Goal: Obtain resource: Download file/media

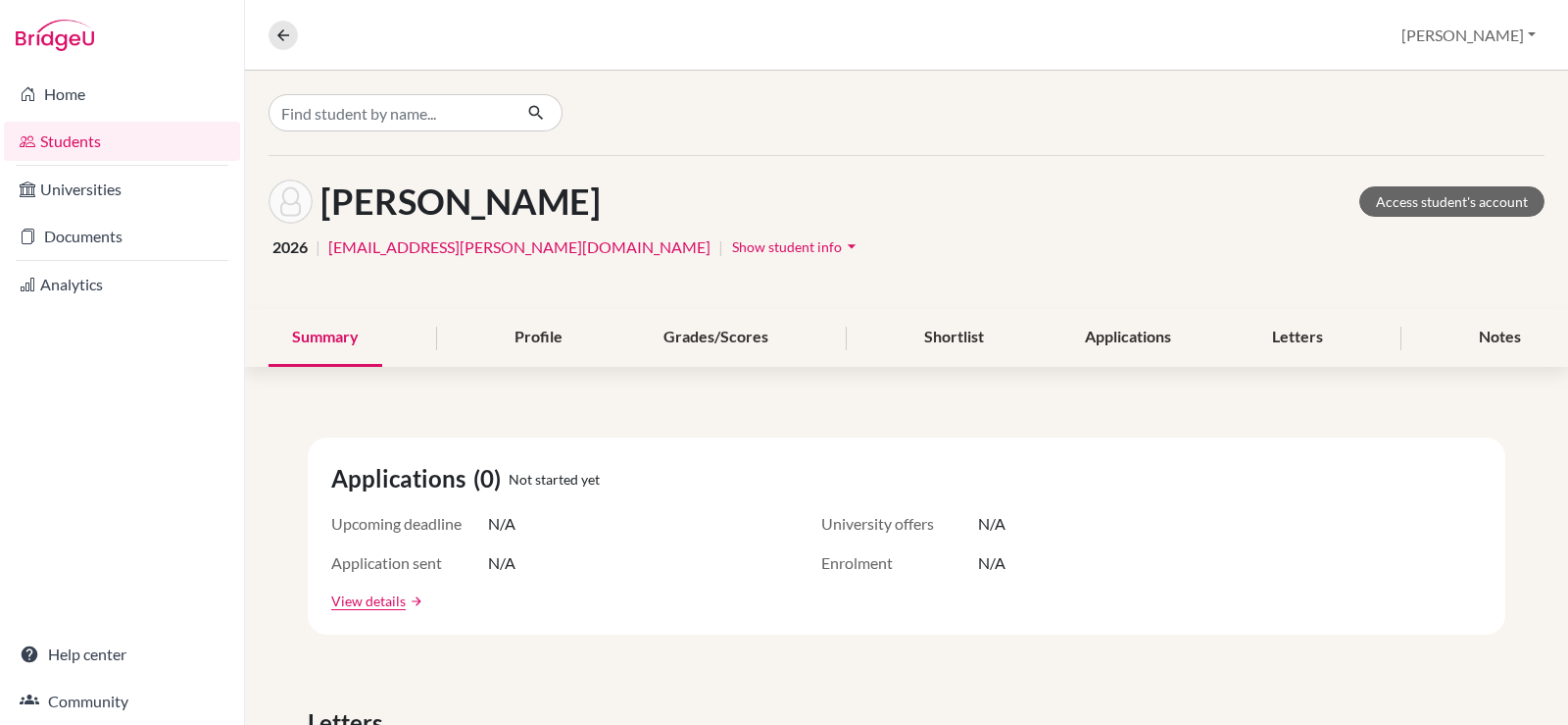
click at [90, 135] on link "Students" at bounding box center [121, 140] width 236 height 39
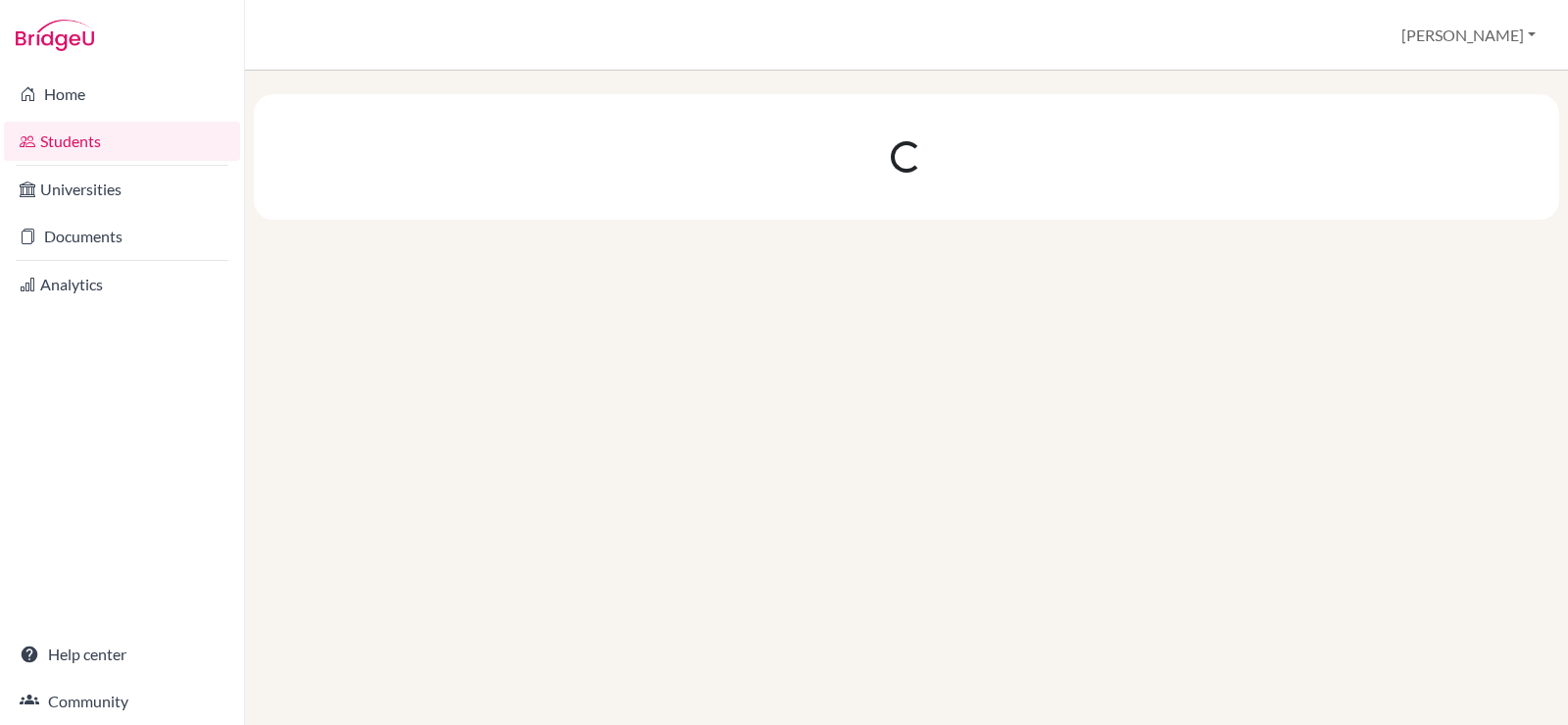
click at [106, 239] on link "Documents" at bounding box center [121, 236] width 236 height 39
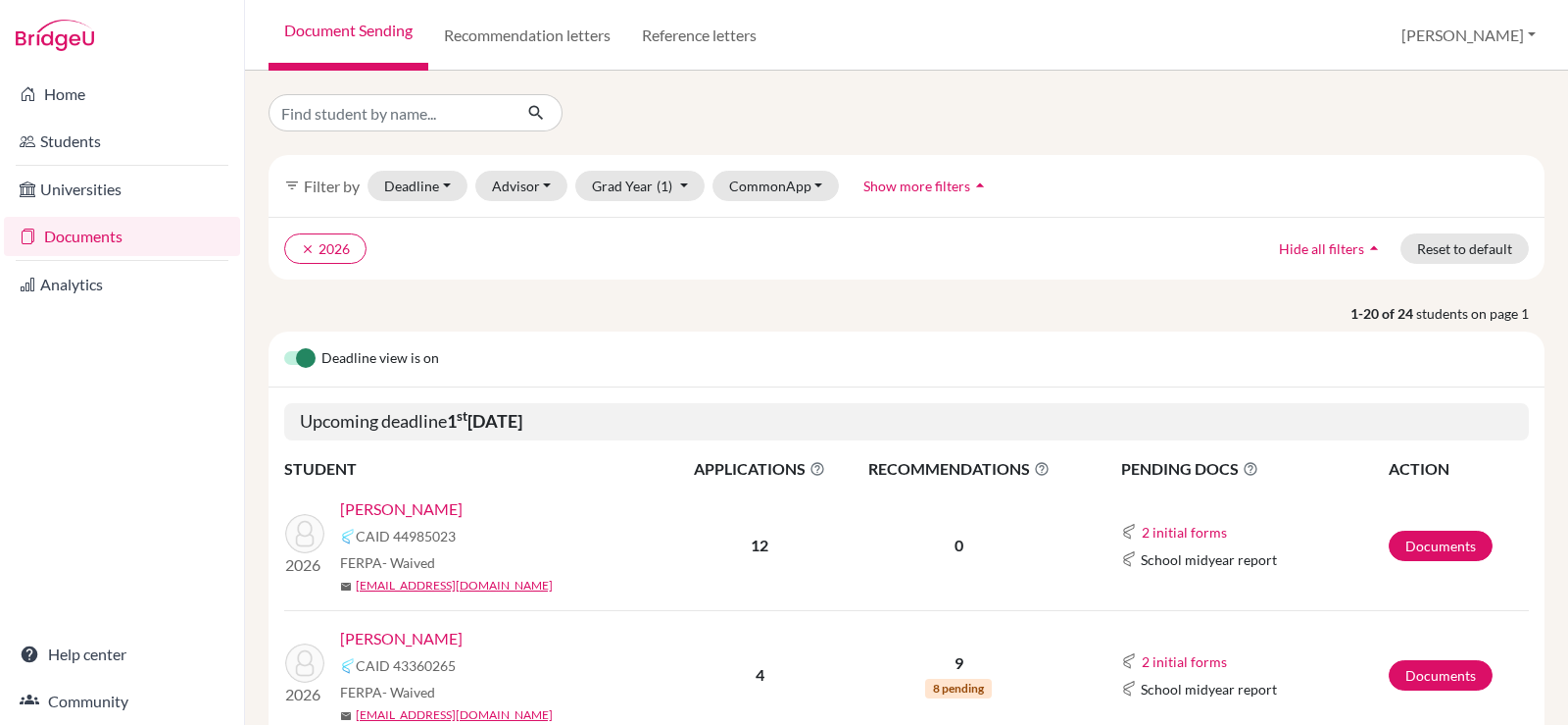
scroll to position [98, 0]
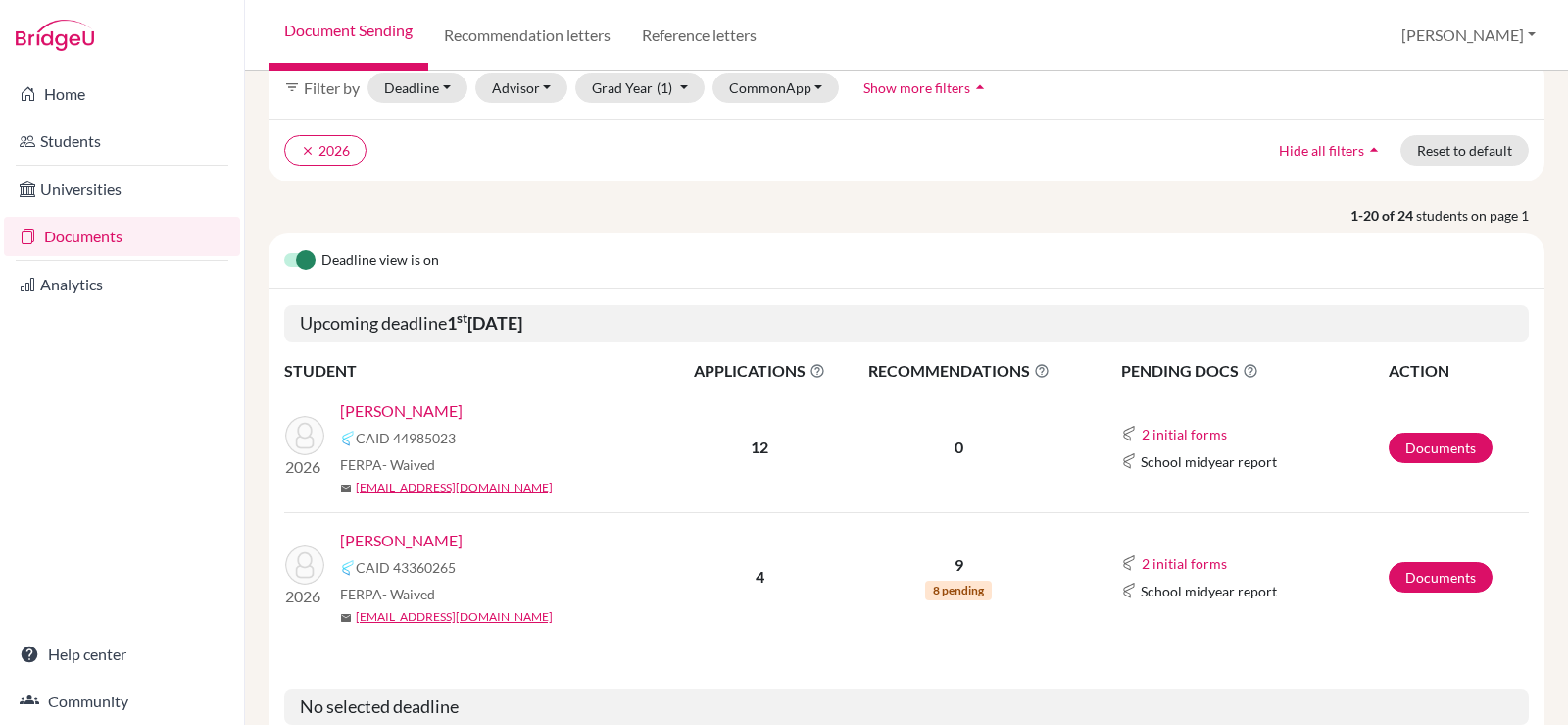
click at [389, 540] on link "[PERSON_NAME]" at bounding box center [401, 541] width 122 height 24
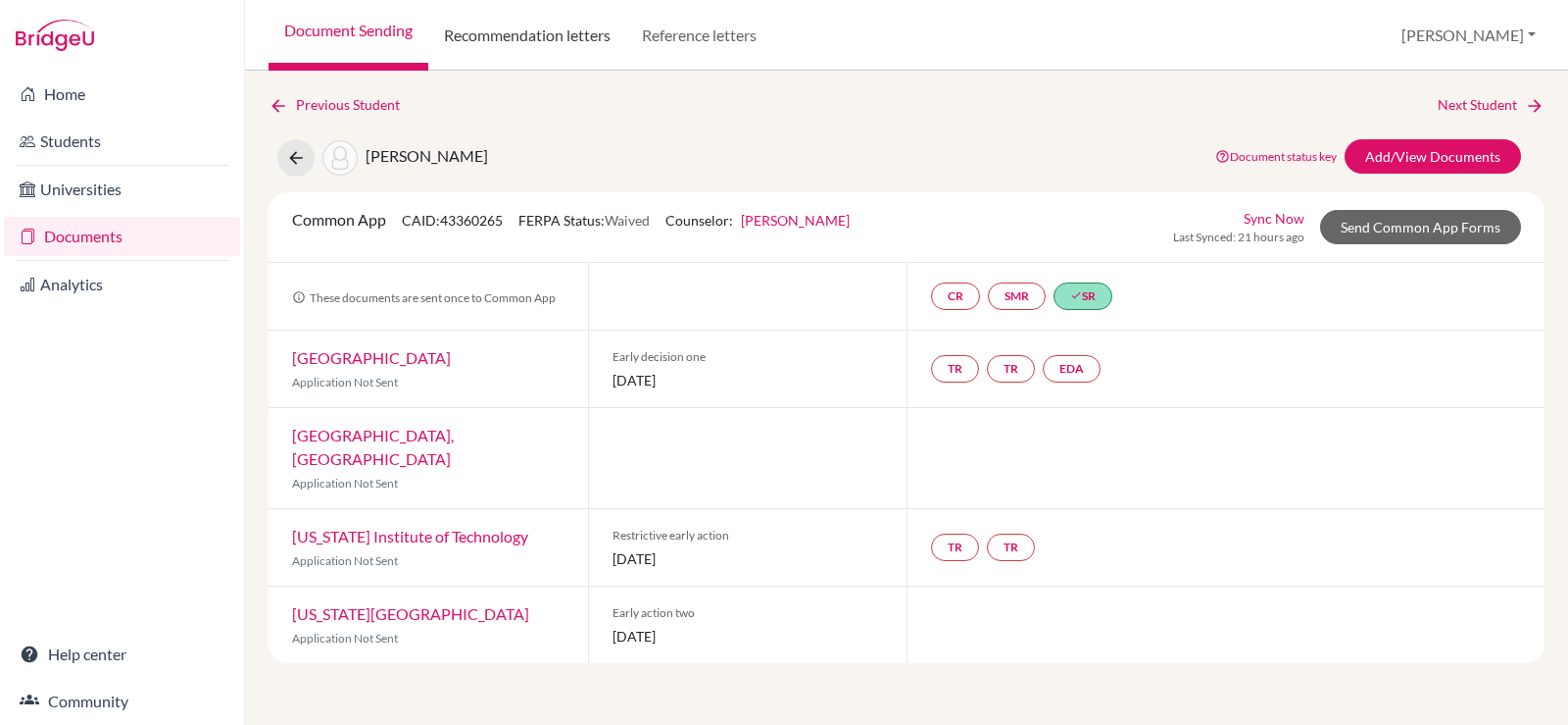
click at [525, 45] on link "Recommendation letters" at bounding box center [527, 35] width 198 height 71
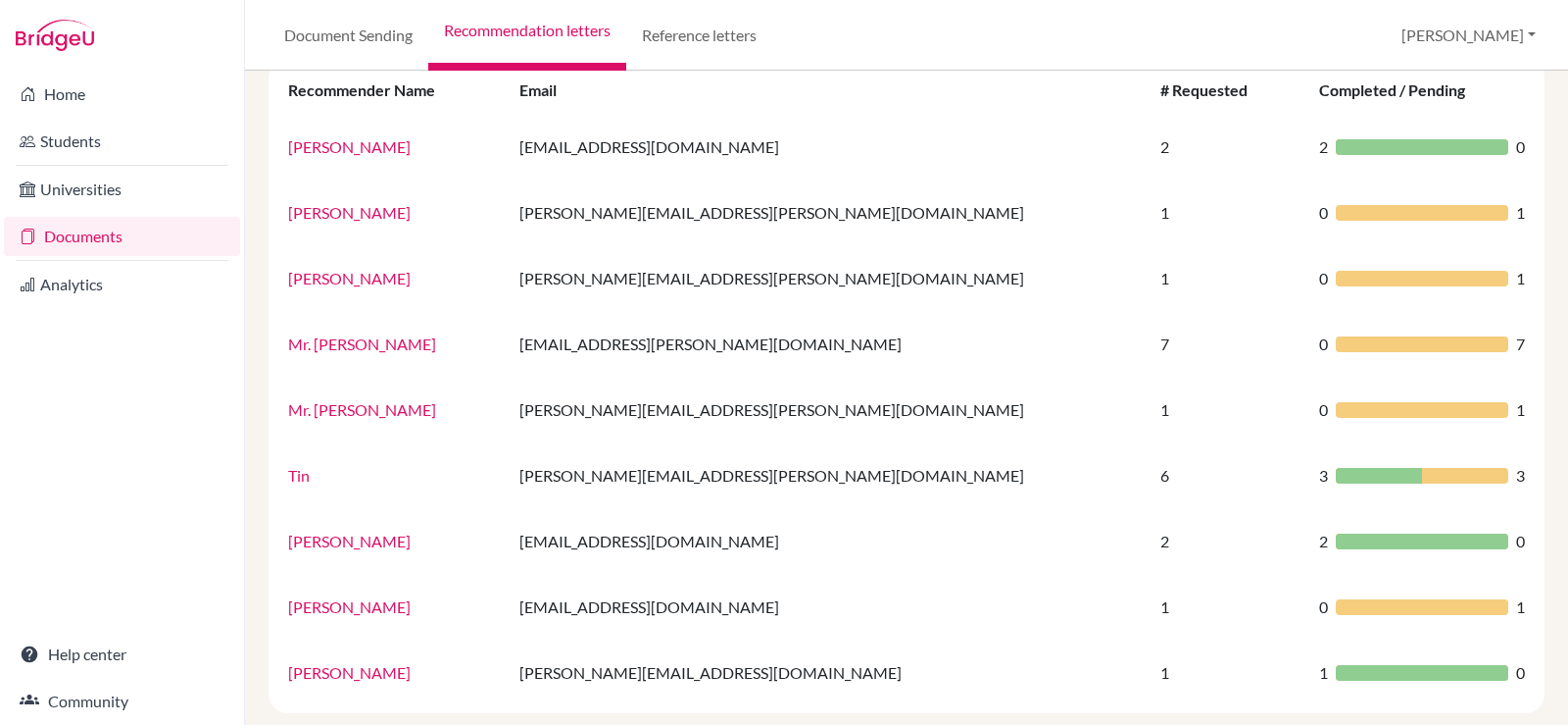
scroll to position [196, 0]
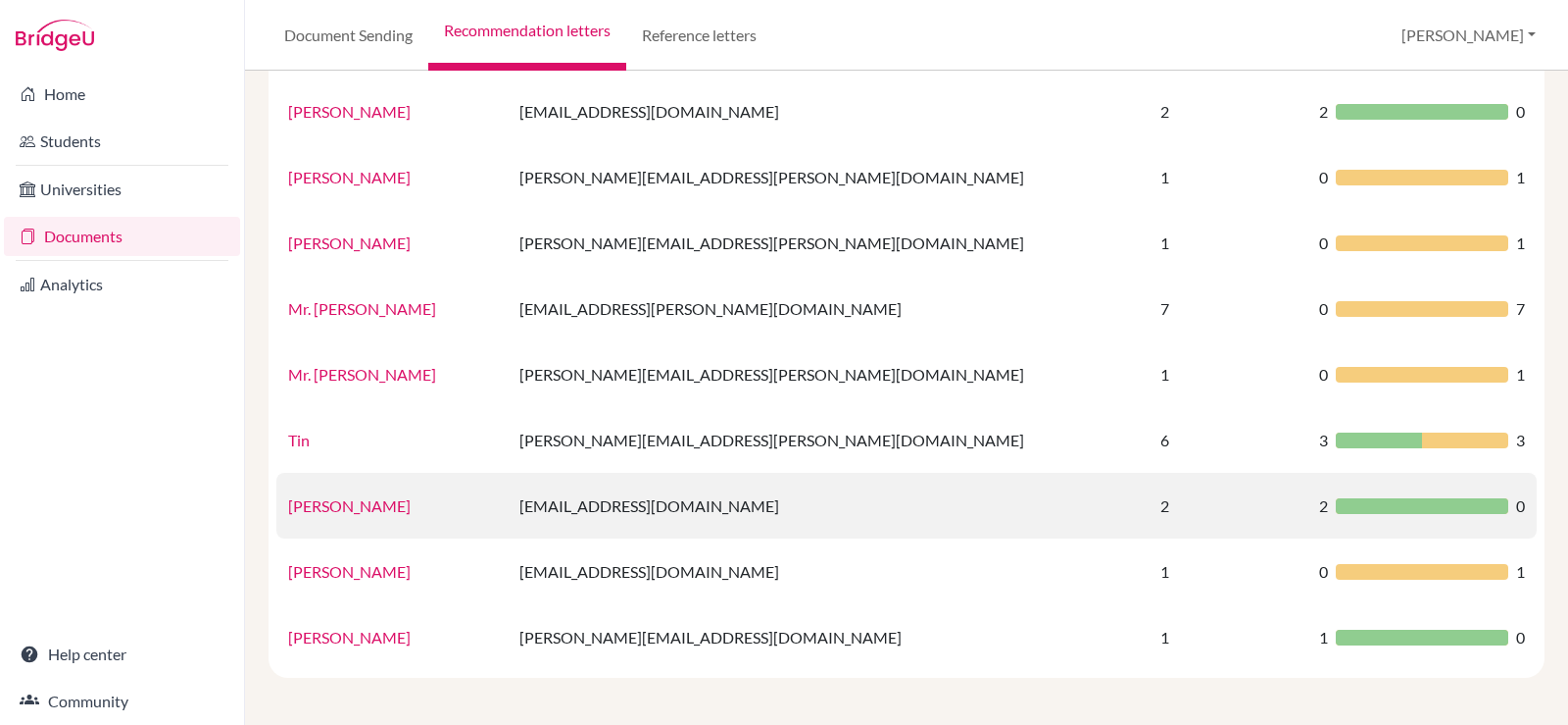
click at [329, 507] on link "Ozgur Unal" at bounding box center [348, 505] width 122 height 19
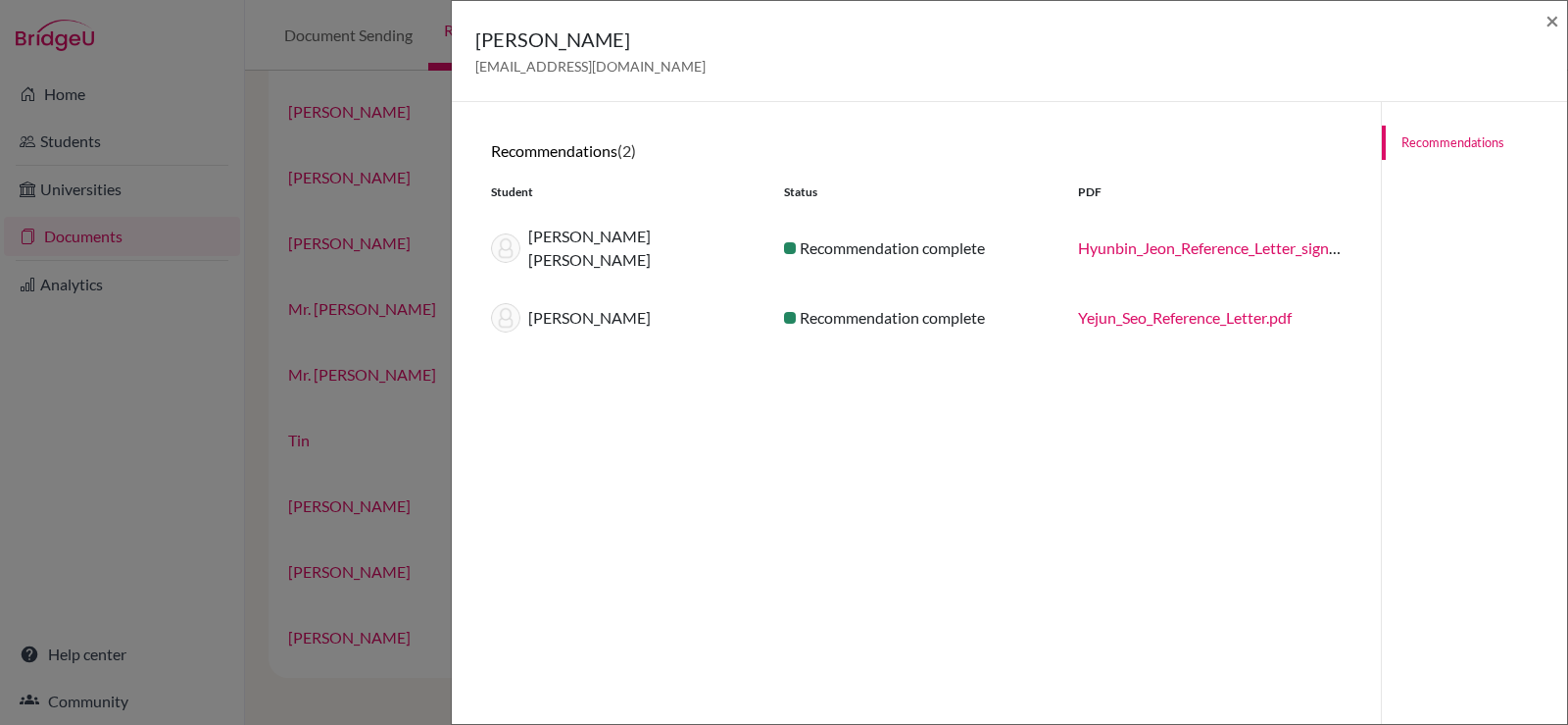
click at [1118, 308] on link "Yejun_Seo_Reference_Letter.pdf" at bounding box center [1185, 317] width 214 height 19
click at [371, 105] on div "Ozgur Unal ozgur.unal@nis.com.ph × Recommendations (2) Student Status PDF Hyun …" at bounding box center [784, 362] width 1568 height 725
